Goal: Browse casually: Explore the website without a specific task or goal

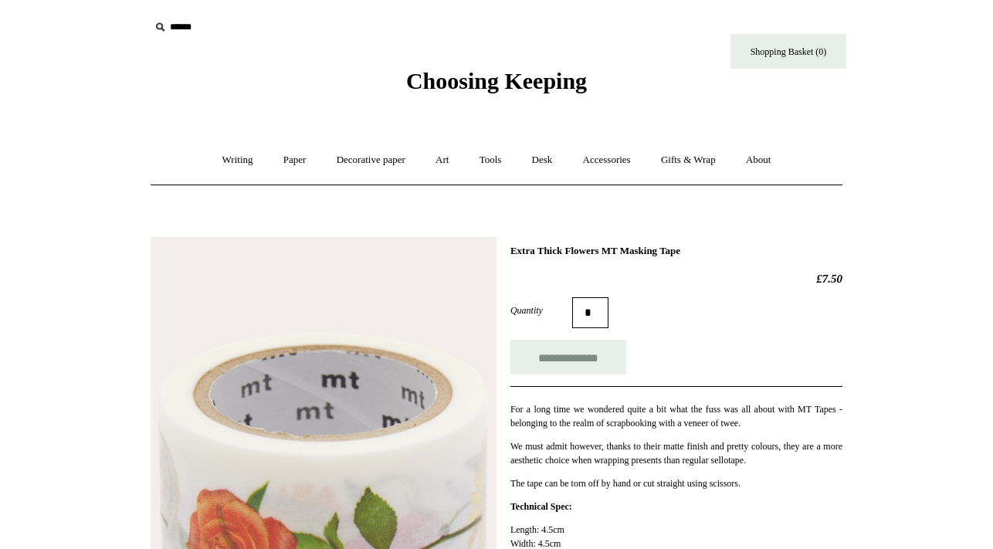
scroll to position [69, 0]
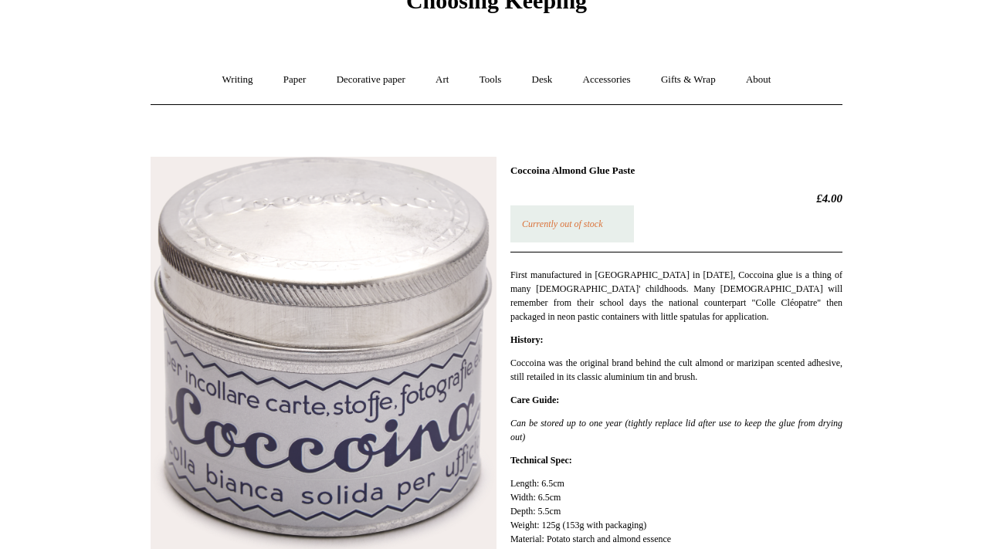
scroll to position [80, 0]
